Goal: Task Accomplishment & Management: Use online tool/utility

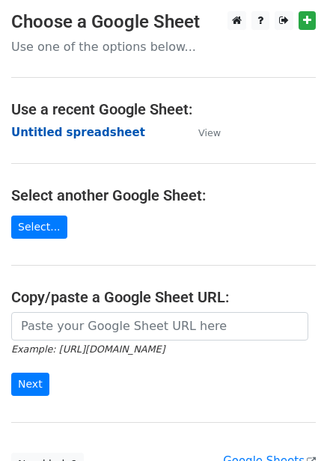
click at [101, 136] on strong "Untitled spreadsheet" at bounding box center [78, 132] width 134 height 13
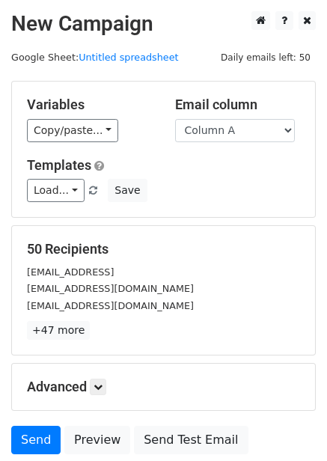
scroll to position [121, 0]
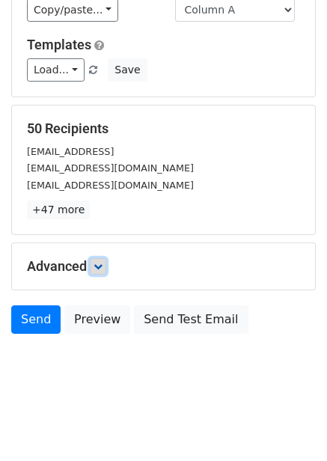
click at [103, 265] on icon at bounding box center [98, 266] width 9 height 9
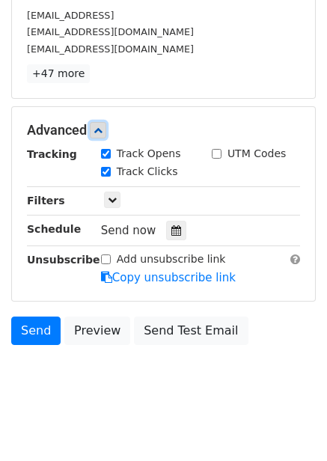
scroll to position [267, 0]
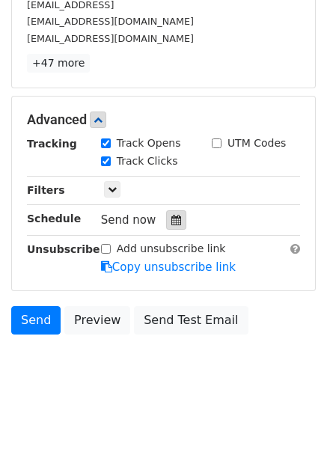
click at [171, 221] on icon at bounding box center [176, 220] width 10 height 10
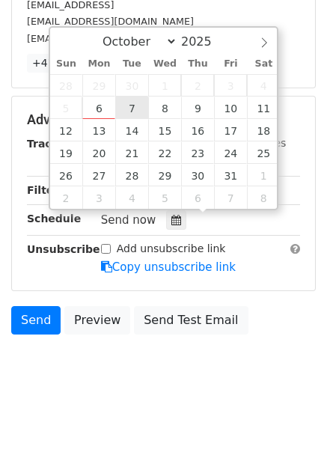
type input "2025-10-07 12:00"
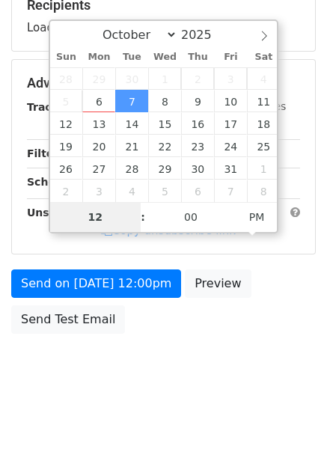
scroll to position [243, 0]
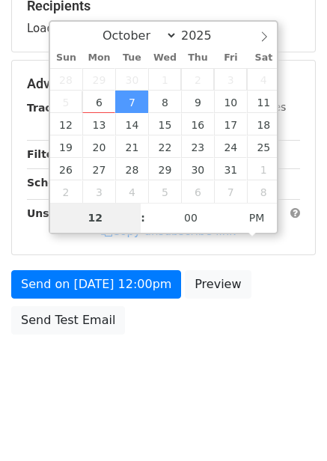
type input "1"
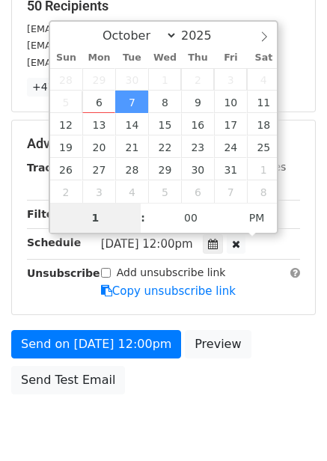
scroll to position [267, 0]
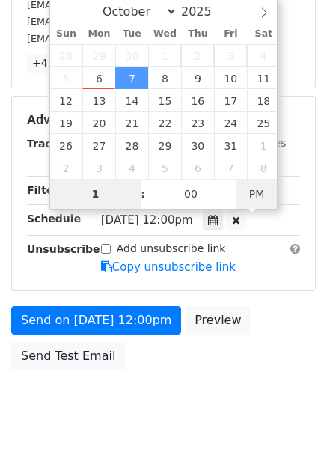
type input "2025-10-07 01:00"
type input "01"
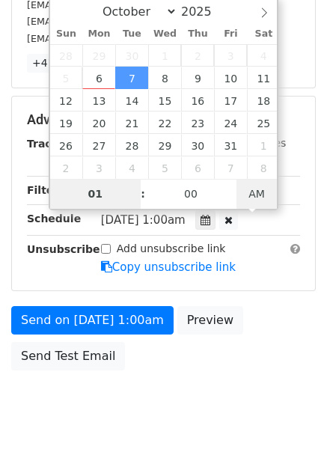
click at [257, 180] on span "AM" at bounding box center [257, 194] width 41 height 30
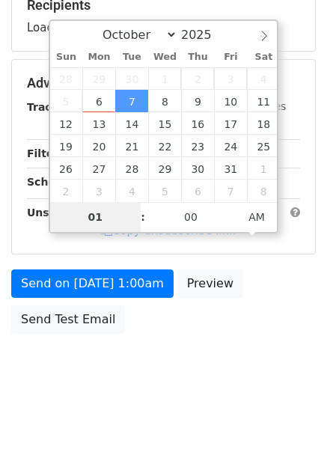
scroll to position [243, 0]
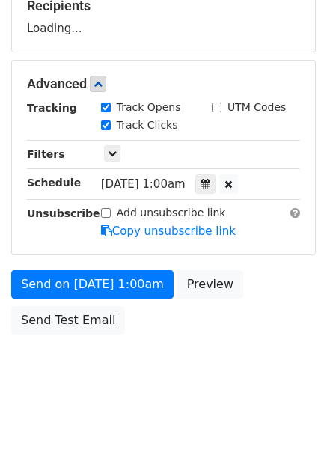
click at [257, 327] on div "Send on Oct 7 at 1:00am Preview Send Test Email" at bounding box center [163, 306] width 327 height 72
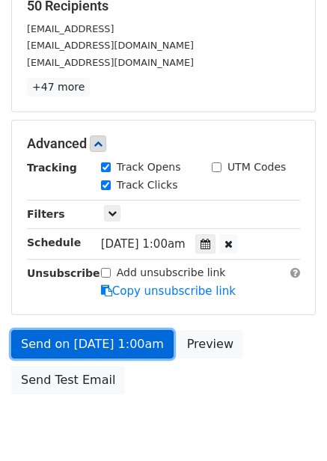
click at [113, 336] on link "Send on Oct 7 at 1:00am" at bounding box center [92, 344] width 162 height 28
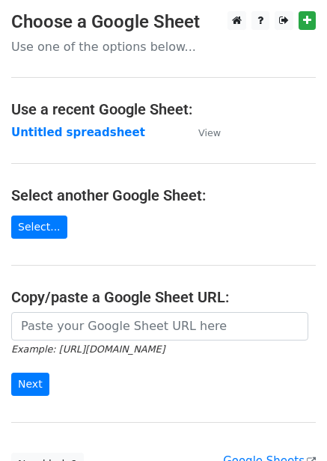
click at [108, 132] on strong "Untitled spreadsheet" at bounding box center [78, 132] width 134 height 13
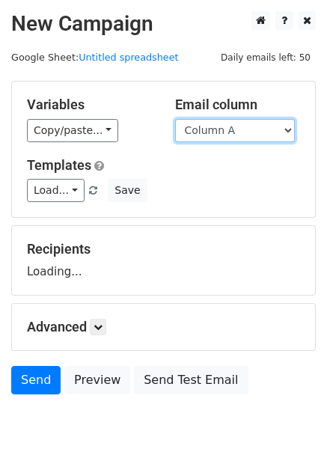
click at [268, 129] on select "Column A Column B Column C Column D Column E Column F" at bounding box center [235, 130] width 120 height 23
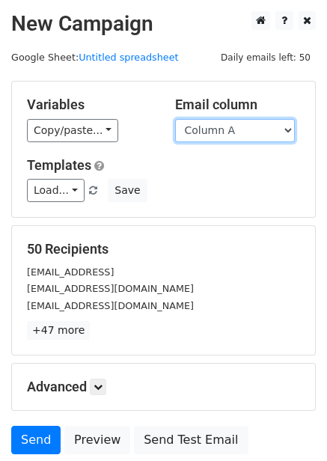
click at [240, 127] on select "Column A Column B Column C Column D Column E Column F" at bounding box center [235, 130] width 120 height 23
select select "Column B"
click at [175, 119] on select "Column A Column B Column C Column D Column E Column F" at bounding box center [235, 130] width 120 height 23
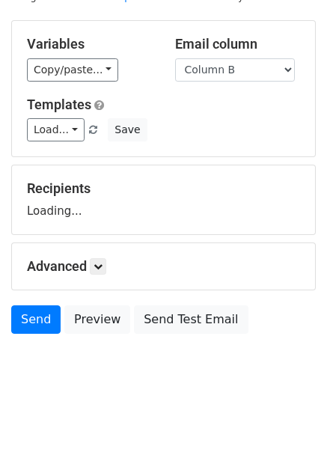
click at [106, 274] on h5 "Advanced" at bounding box center [163, 266] width 273 height 16
click at [102, 269] on icon at bounding box center [98, 266] width 9 height 9
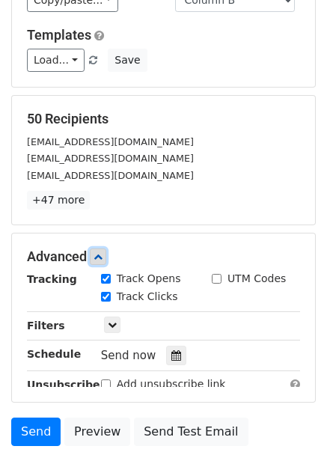
scroll to position [135, 0]
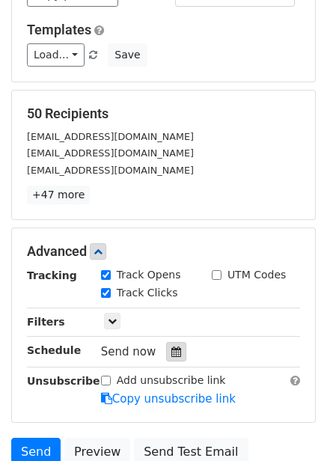
click at [171, 352] on icon at bounding box center [176, 352] width 10 height 10
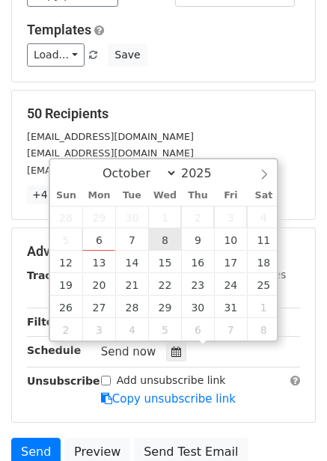
type input "2025-10-08 12:00"
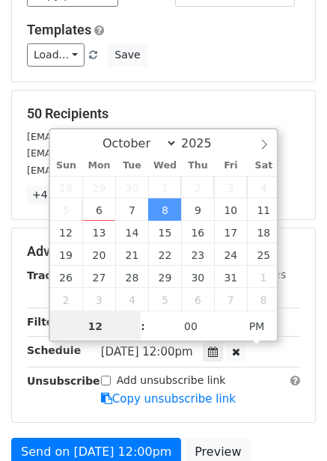
scroll to position [1, 0]
type input "2"
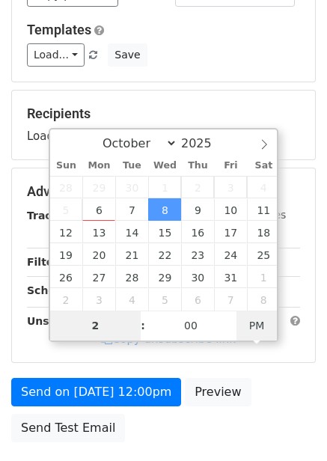
type input "2025-10-08 02:00"
type input "02"
click at [251, 323] on span "PM" at bounding box center [257, 326] width 41 height 30
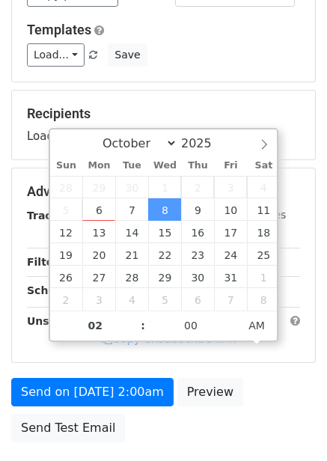
click at [325, 343] on main "New Campaign Daily emails left: 50 Google Sheet: Untitled spreadsheet Variables…" at bounding box center [163, 163] width 327 height 574
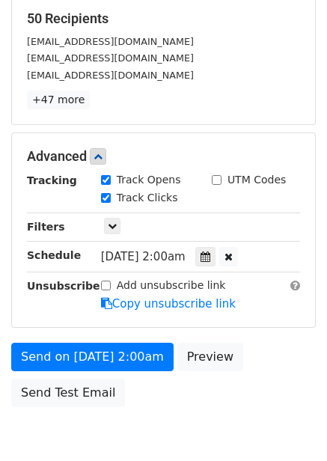
scroll to position [303, 0]
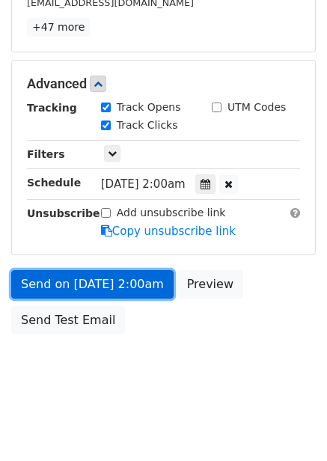
click at [128, 290] on link "Send on Oct 8 at 2:00am" at bounding box center [92, 284] width 162 height 28
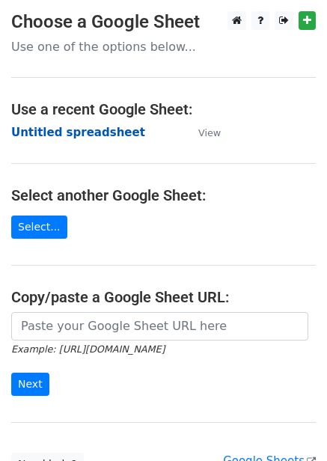
click at [100, 132] on strong "Untitled spreadsheet" at bounding box center [78, 132] width 134 height 13
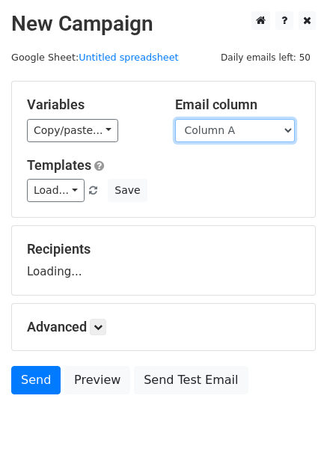
click at [227, 133] on select "Column A Column B Column C Column D Column E Column F" at bounding box center [235, 130] width 120 height 23
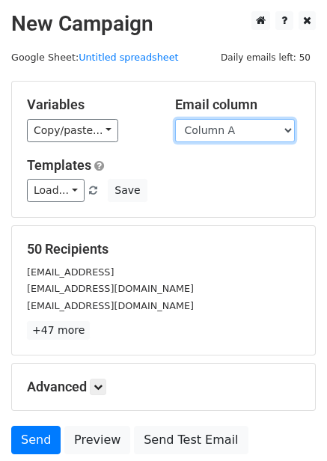
click at [225, 137] on select "Column A Column B Column C Column D Column E Column F" at bounding box center [235, 130] width 120 height 23
select select "Column C"
click at [175, 119] on select "Column A Column B Column C Column D Column E Column F" at bounding box center [235, 130] width 120 height 23
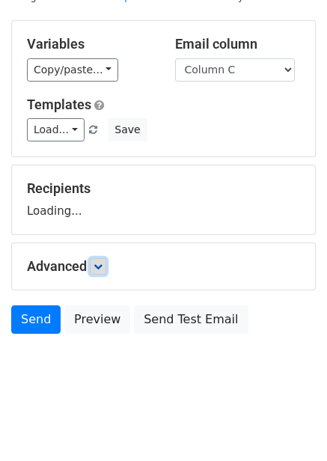
click at [102, 271] on link at bounding box center [98, 266] width 16 height 16
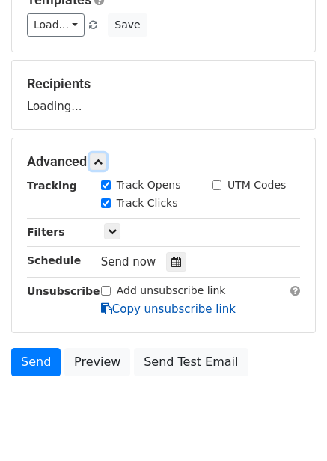
scroll to position [203, 0]
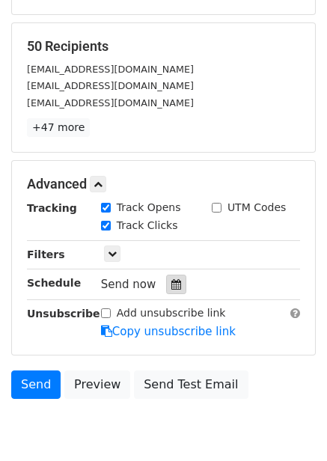
click at [172, 282] on icon at bounding box center [176, 284] width 10 height 10
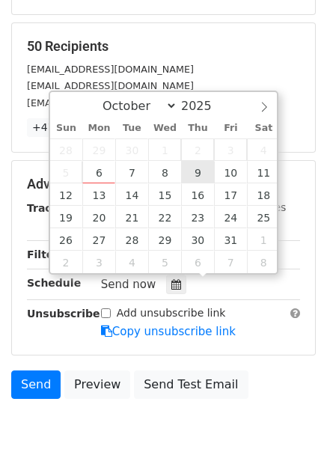
type input "2025-10-09 12:00"
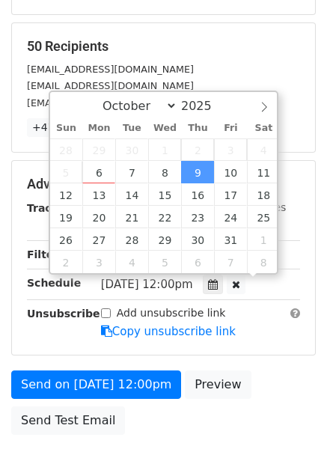
scroll to position [1, 0]
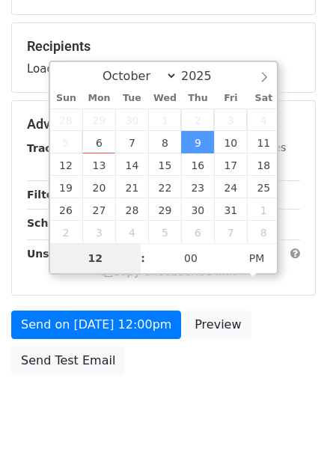
type input "3"
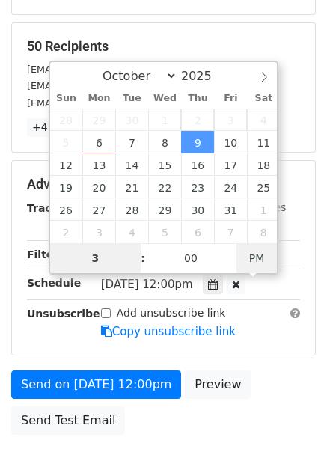
type input "2025-10-09 03:00"
type input "03"
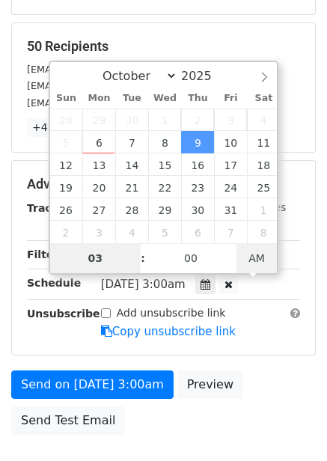
click at [255, 262] on span "AM" at bounding box center [257, 258] width 41 height 30
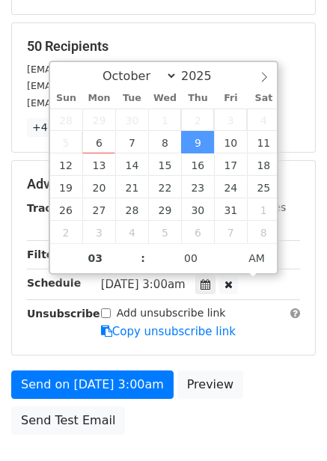
click at [255, 349] on div "Advanced Tracking Track Opens UTM Codes Track Clicks Filters Only include sprea…" at bounding box center [163, 258] width 303 height 194
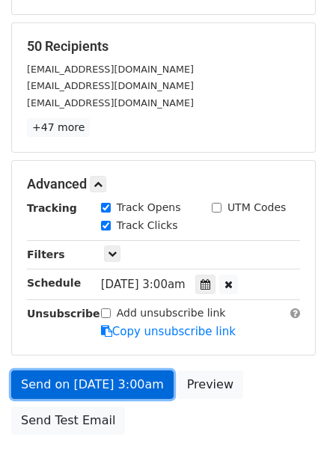
click at [128, 380] on link "Send on Oct 9 at 3:00am" at bounding box center [92, 385] width 162 height 28
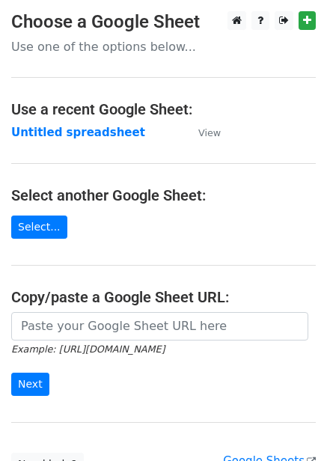
click at [102, 130] on strong "Untitled spreadsheet" at bounding box center [78, 132] width 134 height 13
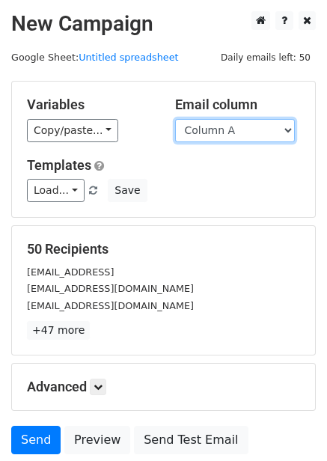
click at [227, 141] on select "Column A Column B Column C Column D Column E Column F" at bounding box center [235, 130] width 120 height 23
select select "Column D"
click at [175, 119] on select "Column A Column B Column C Column D Column E Column F" at bounding box center [235, 130] width 120 height 23
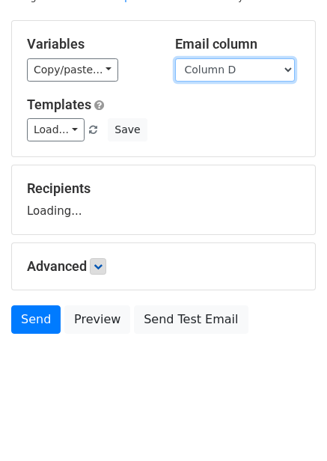
scroll to position [61, 0]
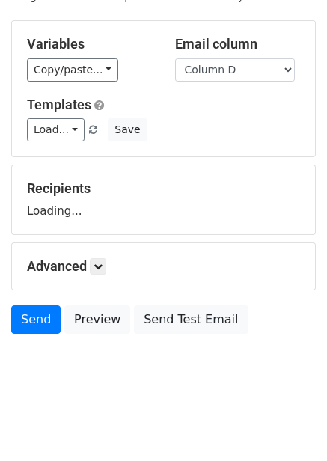
click at [91, 268] on h5 "Advanced" at bounding box center [163, 266] width 273 height 16
click at [103, 259] on form "Variables Copy/paste... {{Column A}} {{Column B}} {{Column C}} {{Column D}} {{C…" at bounding box center [163, 180] width 305 height 321
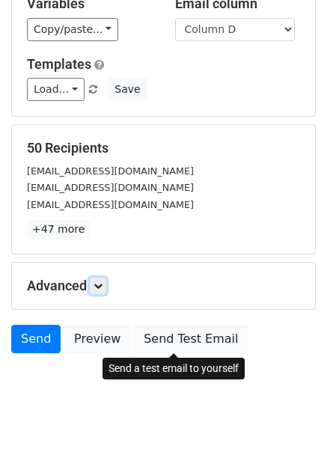
scroll to position [121, 0]
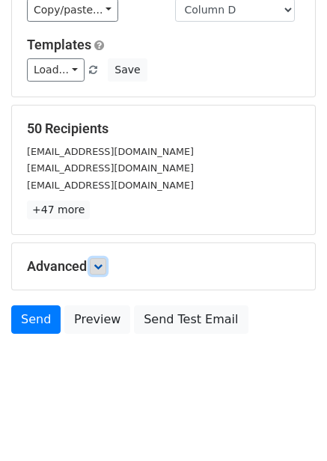
click at [106, 271] on link at bounding box center [98, 266] width 16 height 16
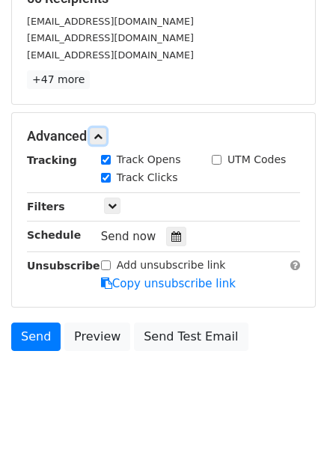
scroll to position [257, 0]
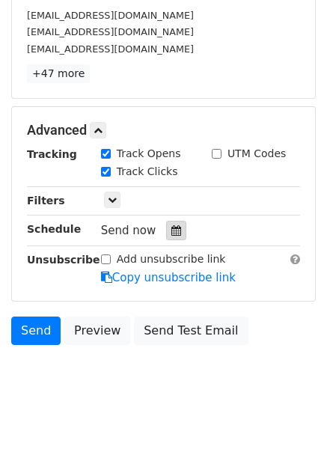
click at [171, 229] on icon at bounding box center [176, 230] width 10 height 10
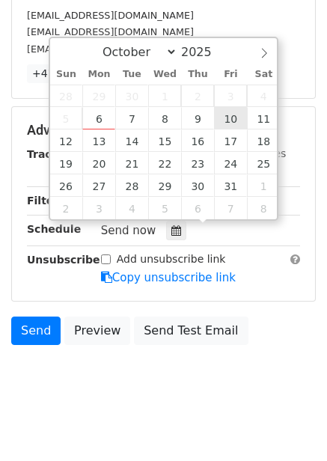
type input "2025-10-10 12:00"
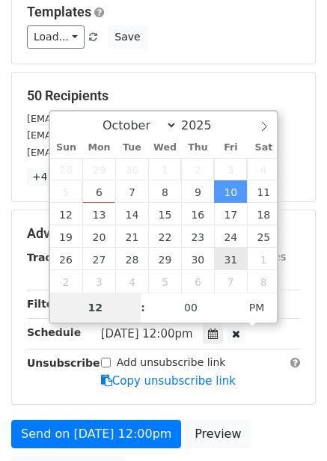
scroll to position [303, 0]
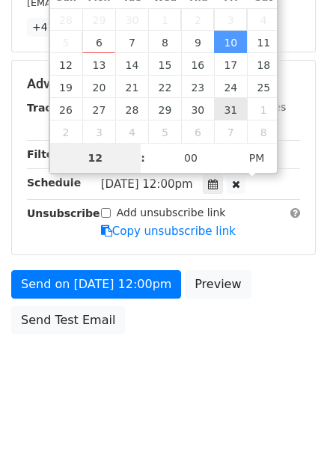
type input "4"
type input "2025-10-10 04:00"
type input "04"
click at [261, 164] on span "PM" at bounding box center [257, 158] width 41 height 30
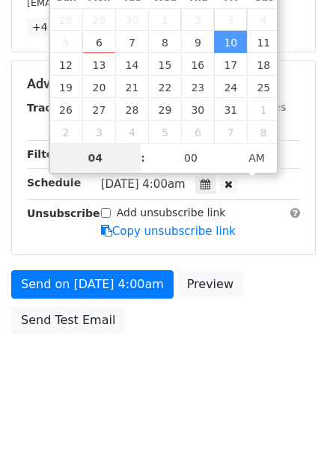
scroll to position [243, 0]
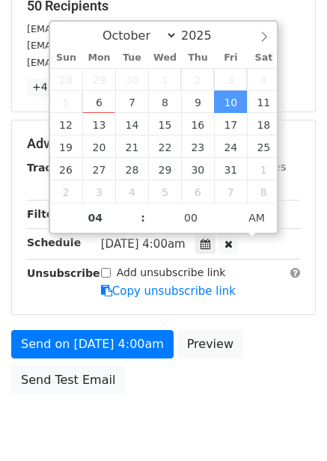
click at [263, 330] on div "Send on Oct 10 at 4:00am Preview Send Test Email" at bounding box center [163, 366] width 327 height 72
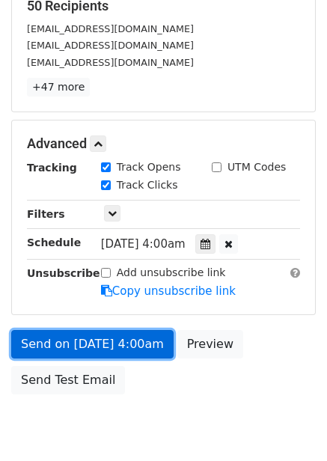
click at [103, 349] on link "Send on Oct 10 at 4:00am" at bounding box center [92, 344] width 162 height 28
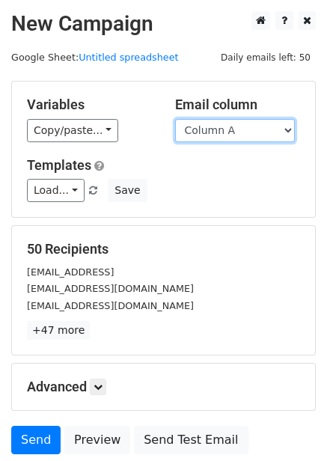
click at [261, 138] on select "Column A Column B Column C Column D Column E Column F" at bounding box center [235, 130] width 120 height 23
select select "Column E"
click at [175, 119] on select "Column A Column B Column C Column D Column E Column F" at bounding box center [235, 130] width 120 height 23
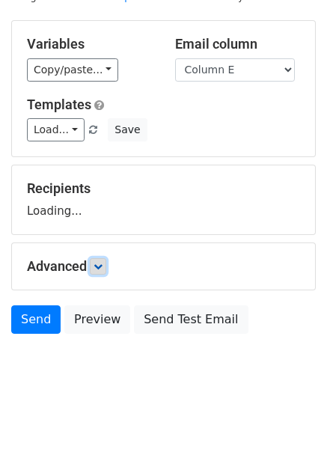
click at [100, 272] on link at bounding box center [98, 266] width 16 height 16
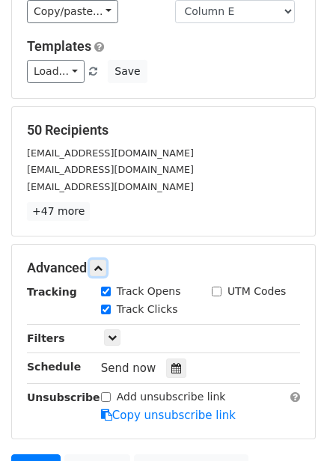
scroll to position [207, 0]
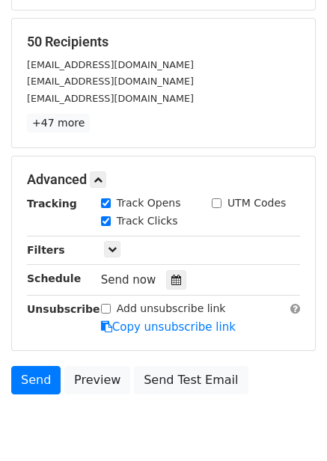
click at [168, 270] on div "Send now" at bounding box center [189, 280] width 176 height 20
click at [171, 279] on icon at bounding box center [176, 280] width 10 height 10
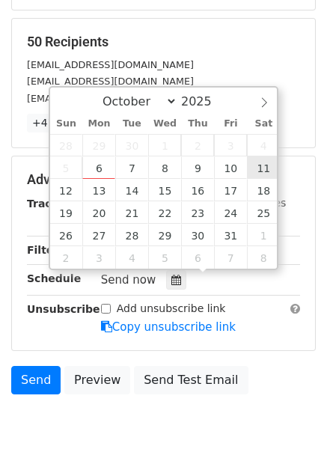
type input "2025-10-11 12:00"
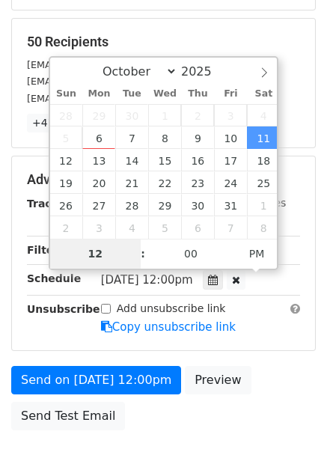
type input "5"
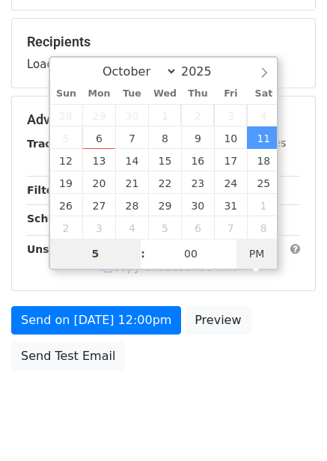
type input "2025-10-11 05:00"
type input "05"
click at [249, 246] on span "PM" at bounding box center [257, 254] width 41 height 30
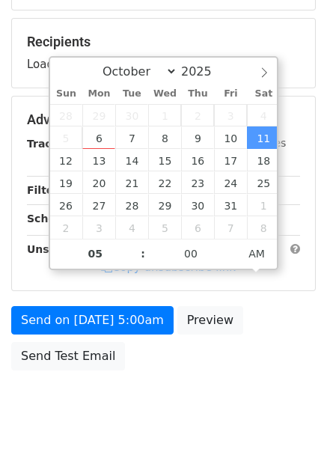
click at [279, 309] on div "Send on Oct 11 at 5:00am Preview Send Test Email" at bounding box center [163, 342] width 327 height 72
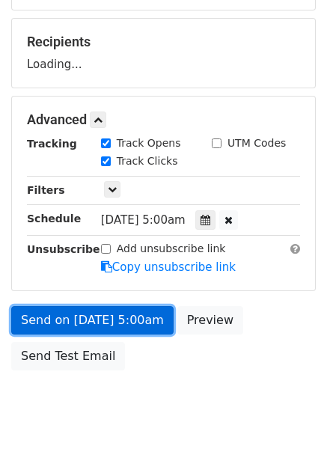
click at [126, 332] on link "Send on Oct 11 at 5:00am" at bounding box center [92, 320] width 162 height 28
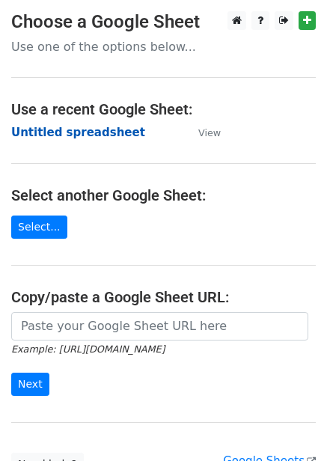
click at [83, 135] on strong "Untitled spreadsheet" at bounding box center [78, 132] width 134 height 13
click at [90, 131] on strong "Untitled spreadsheet" at bounding box center [78, 132] width 134 height 13
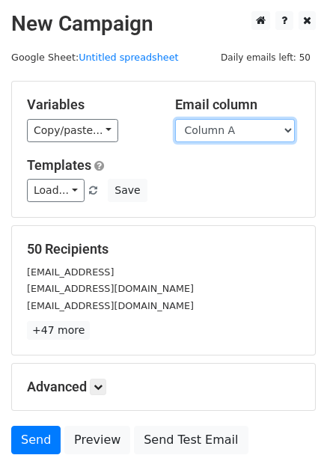
click at [259, 134] on select "Column A Column B Column C Column D Column E Column F" at bounding box center [235, 130] width 120 height 23
select select "Column F"
click at [175, 119] on select "Column A Column B Column C Column D Column E Column F" at bounding box center [235, 130] width 120 height 23
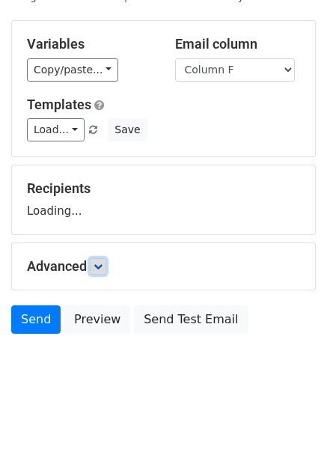
click at [100, 258] on link at bounding box center [98, 266] width 16 height 16
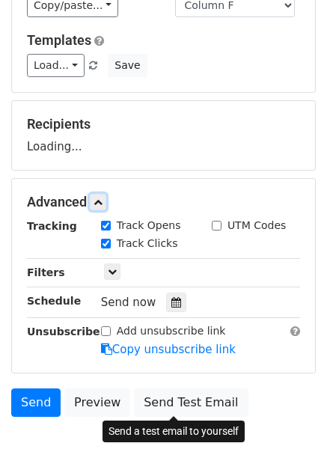
scroll to position [207, 0]
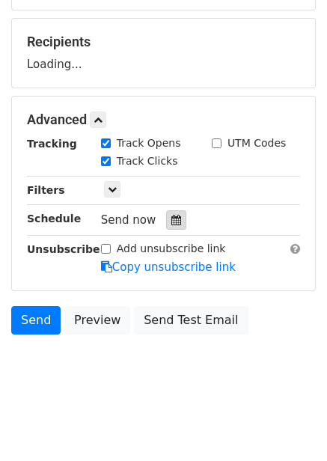
click at [174, 223] on div at bounding box center [176, 219] width 20 height 19
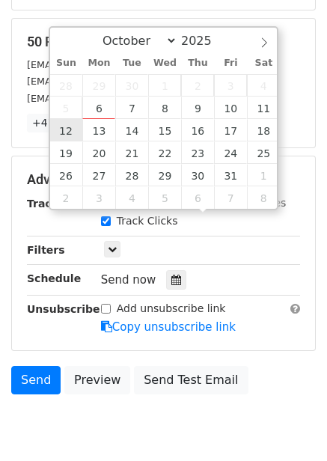
type input "[DATE] 12:00"
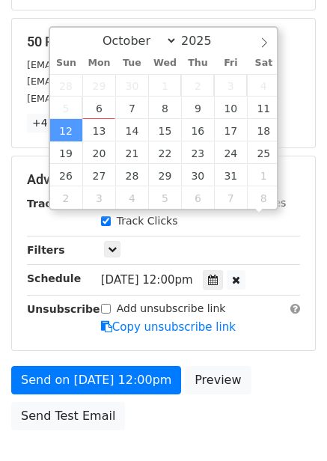
scroll to position [1, 0]
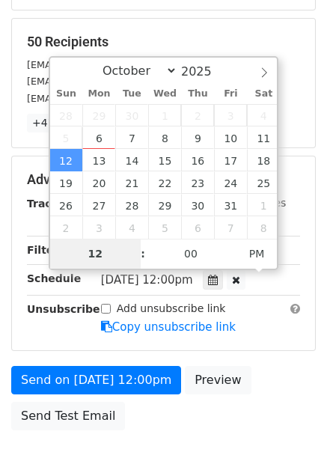
type input "6"
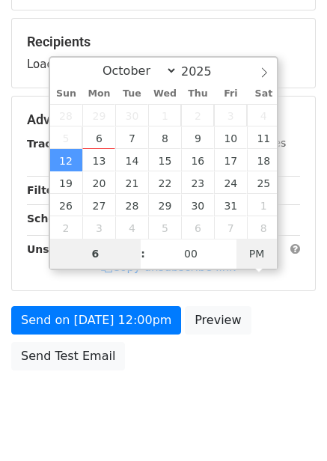
type input "[DATE] 06:00"
type input "06"
click at [261, 258] on span "PM" at bounding box center [257, 254] width 41 height 30
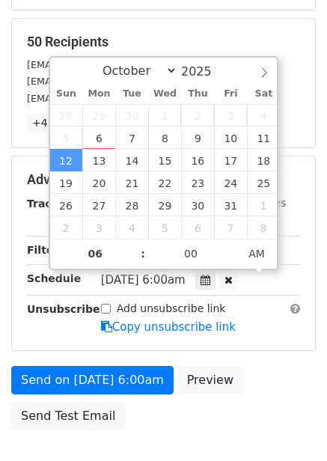
click at [257, 352] on form "Variables Copy/paste... {{Column A}} {{Column B}} {{Column C}} {{Column D}} {{C…" at bounding box center [163, 155] width 305 height 564
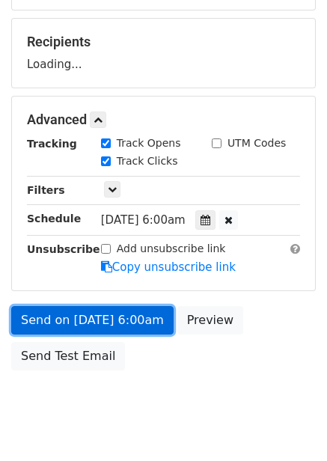
click at [107, 317] on link "Send on [DATE] 6:00am" at bounding box center [92, 320] width 162 height 28
